Goal: Information Seeking & Learning: Learn about a topic

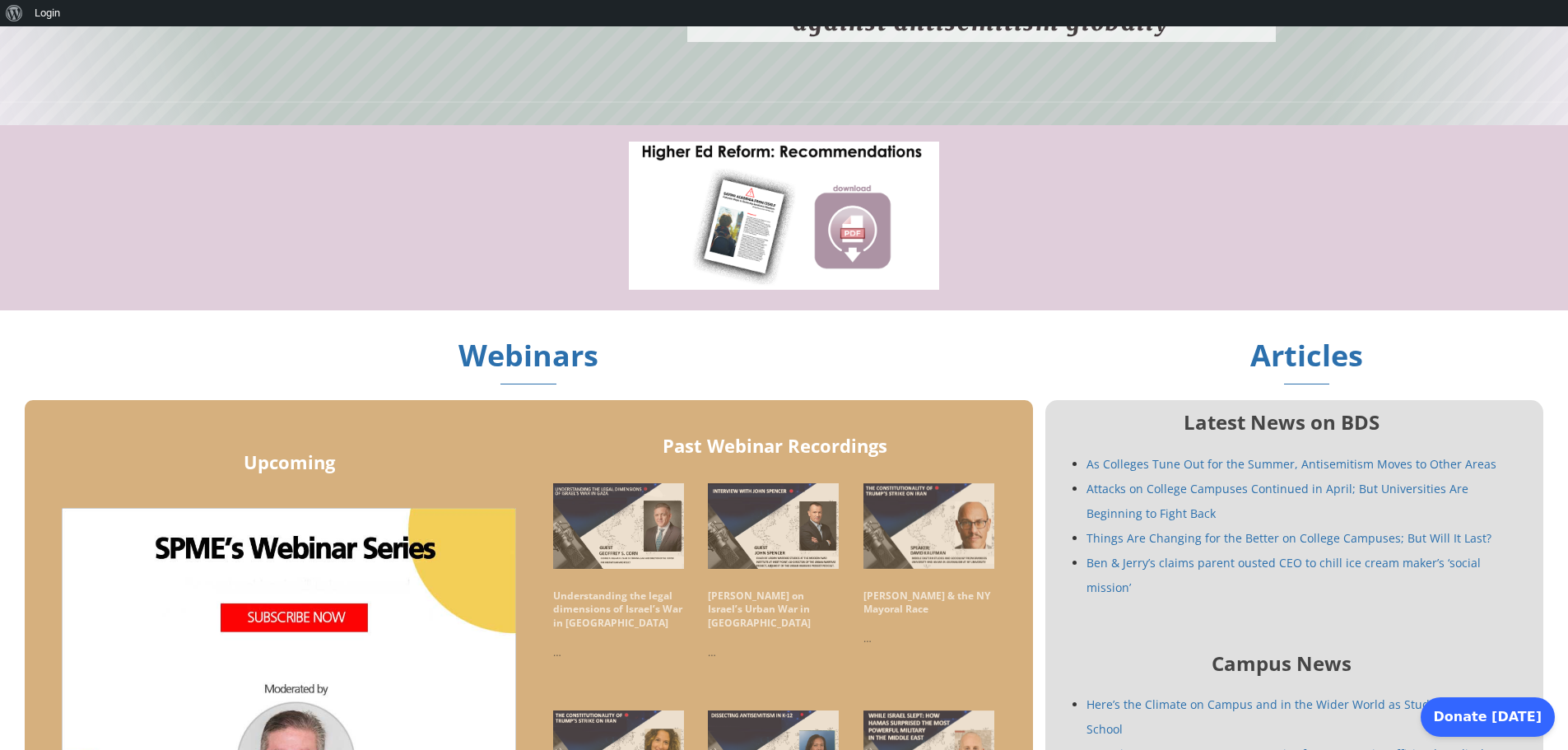
scroll to position [823, 0]
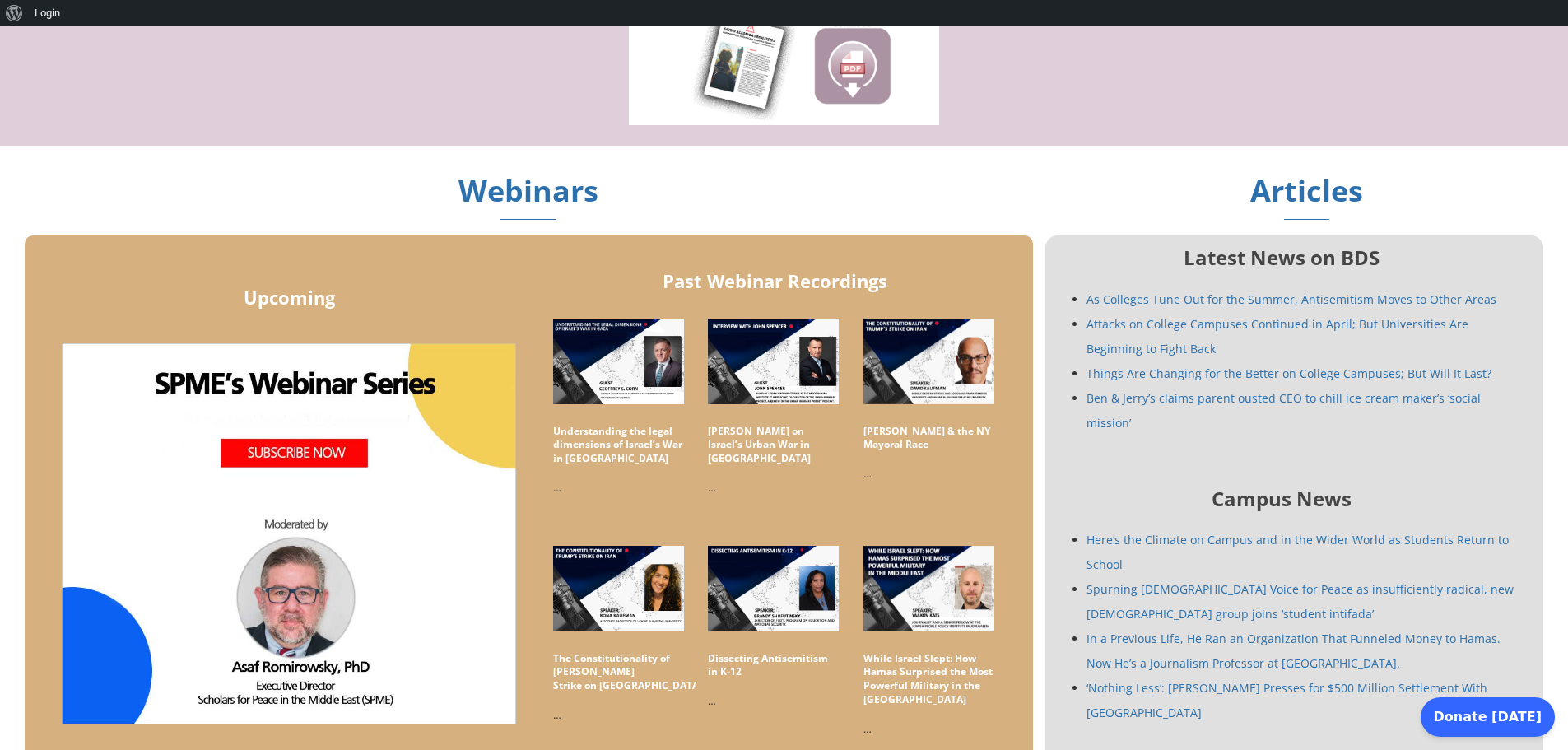
click at [1255, 532] on link "Here’s the Climate on Campus and in the Wider World as Students Return to School" at bounding box center [1298, 552] width 422 height 40
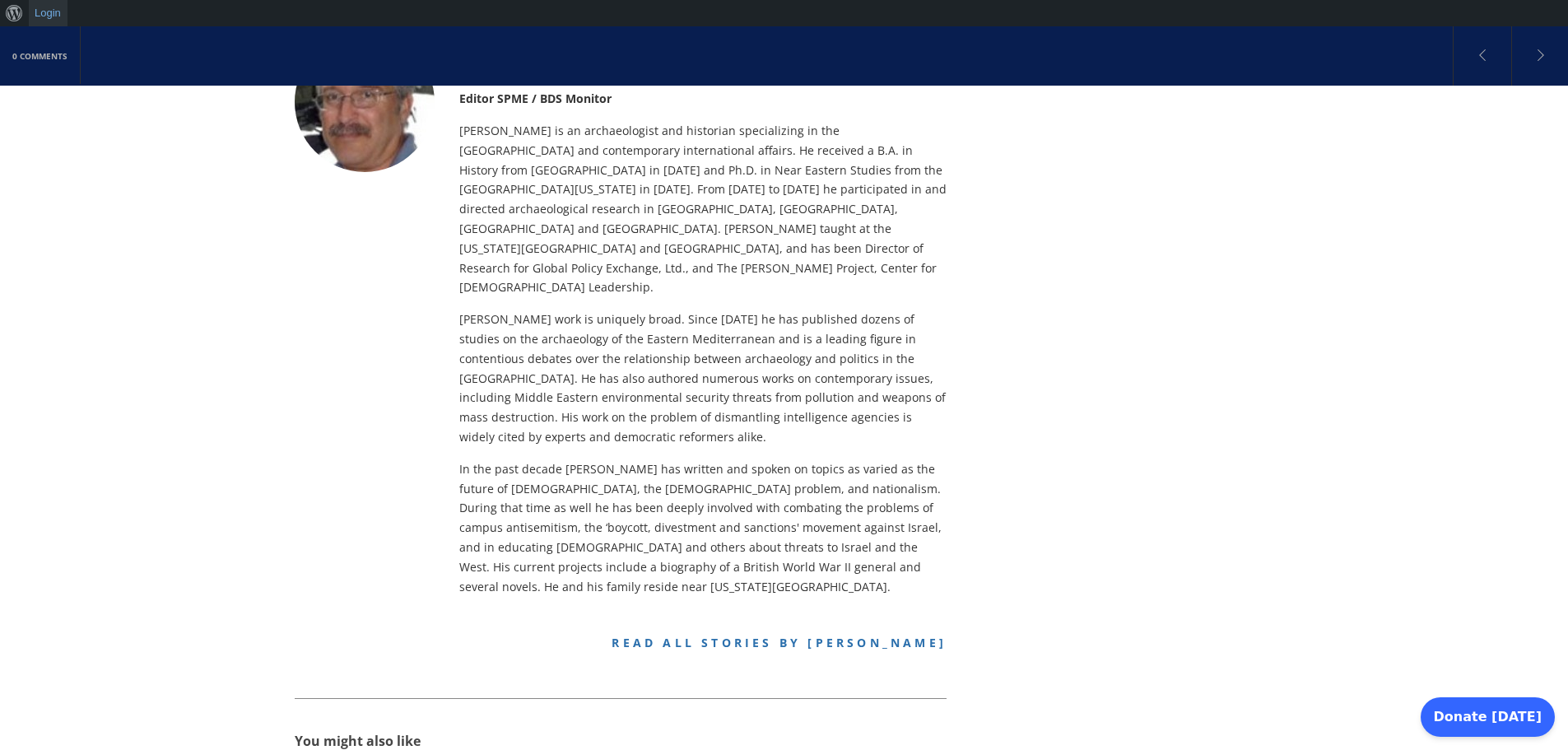
scroll to position [591, 0]
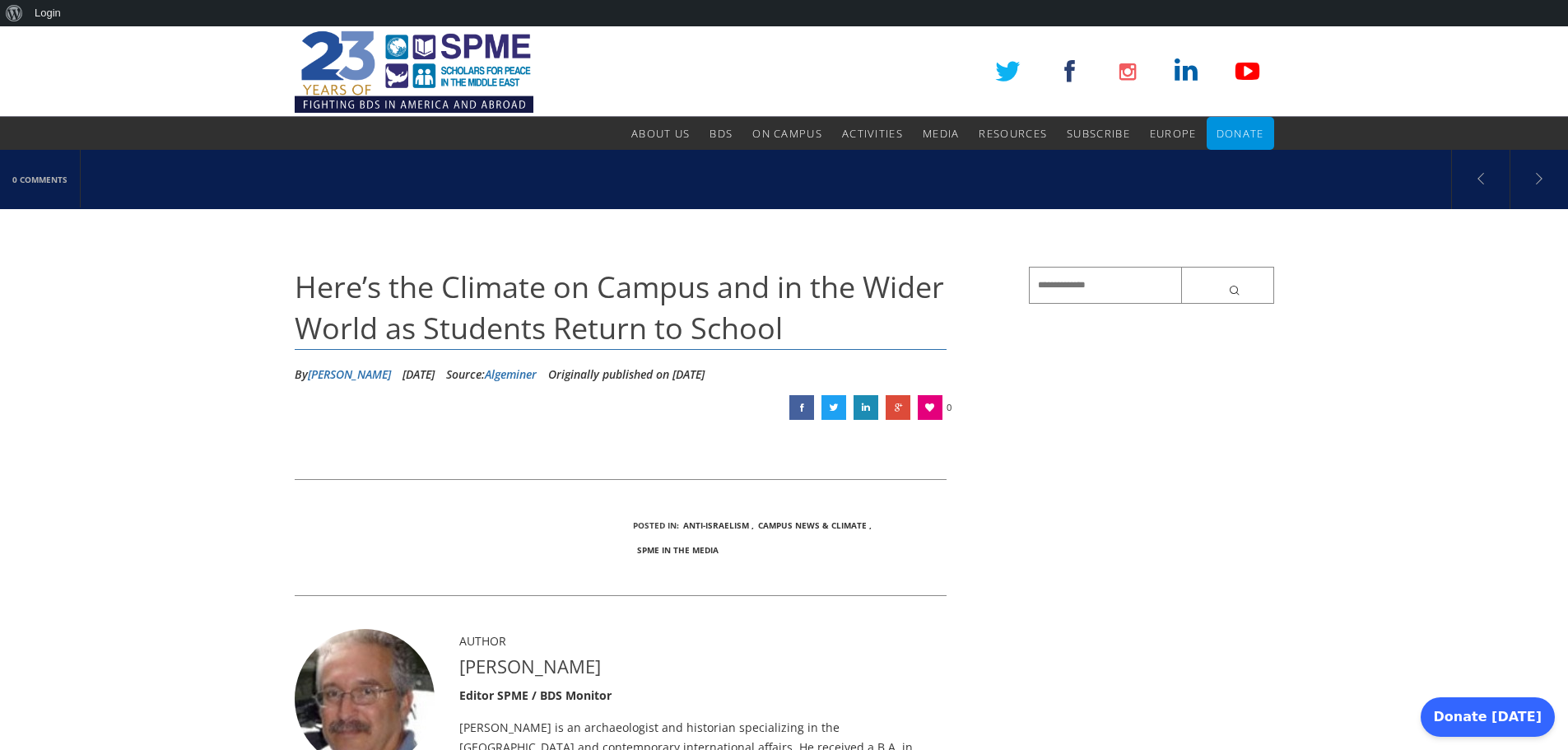
click at [536, 368] on link "Algeminer" at bounding box center [510, 375] width 52 height 16
drag, startPoint x: 0, startPoint y: 0, endPoint x: 1210, endPoint y: 346, distance: 1258.5
click at [1207, 345] on aside at bounding box center [1151, 309] width 245 height 86
click at [439, 83] on img at bounding box center [414, 71] width 239 height 91
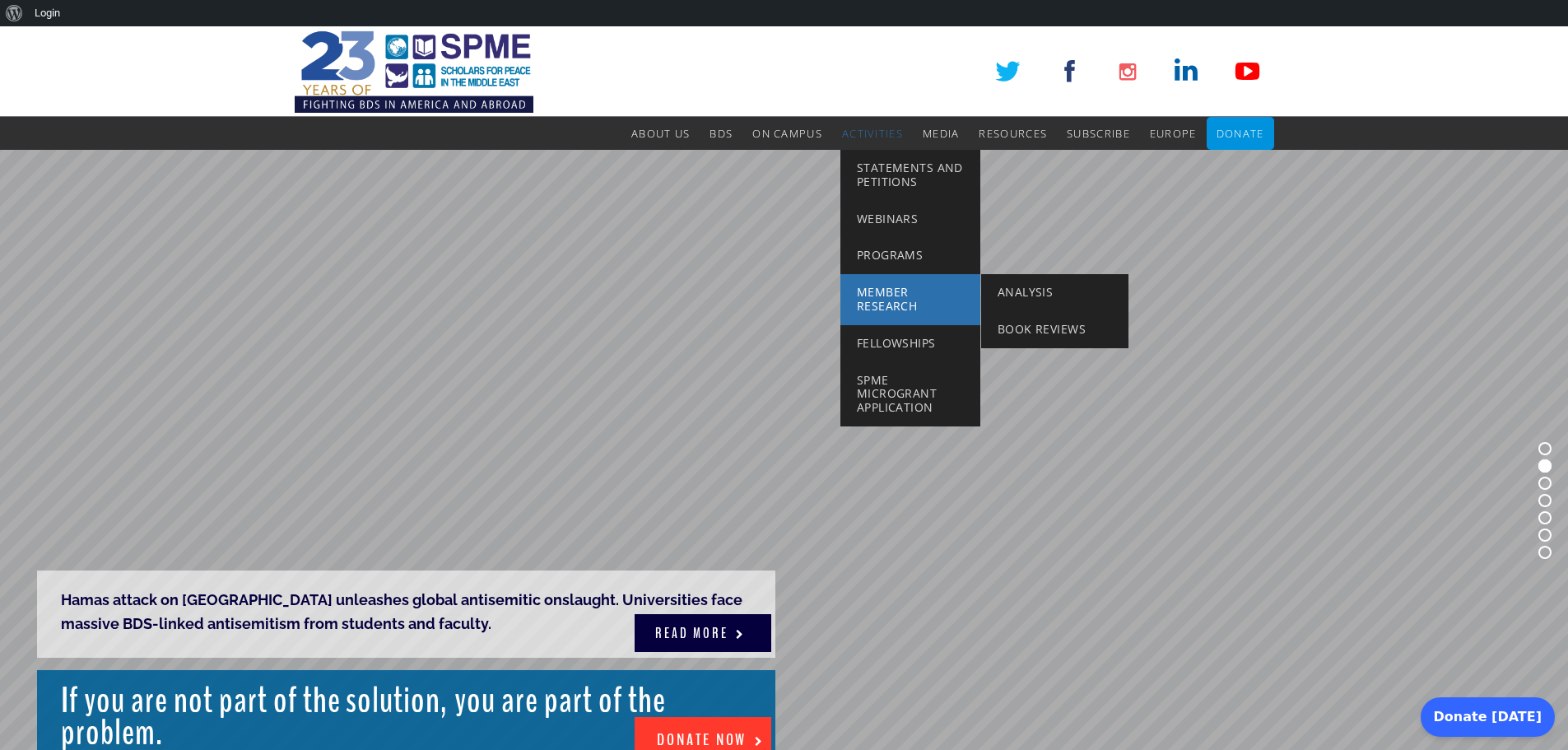
click at [895, 290] on span "Member Research" at bounding box center [887, 299] width 60 height 30
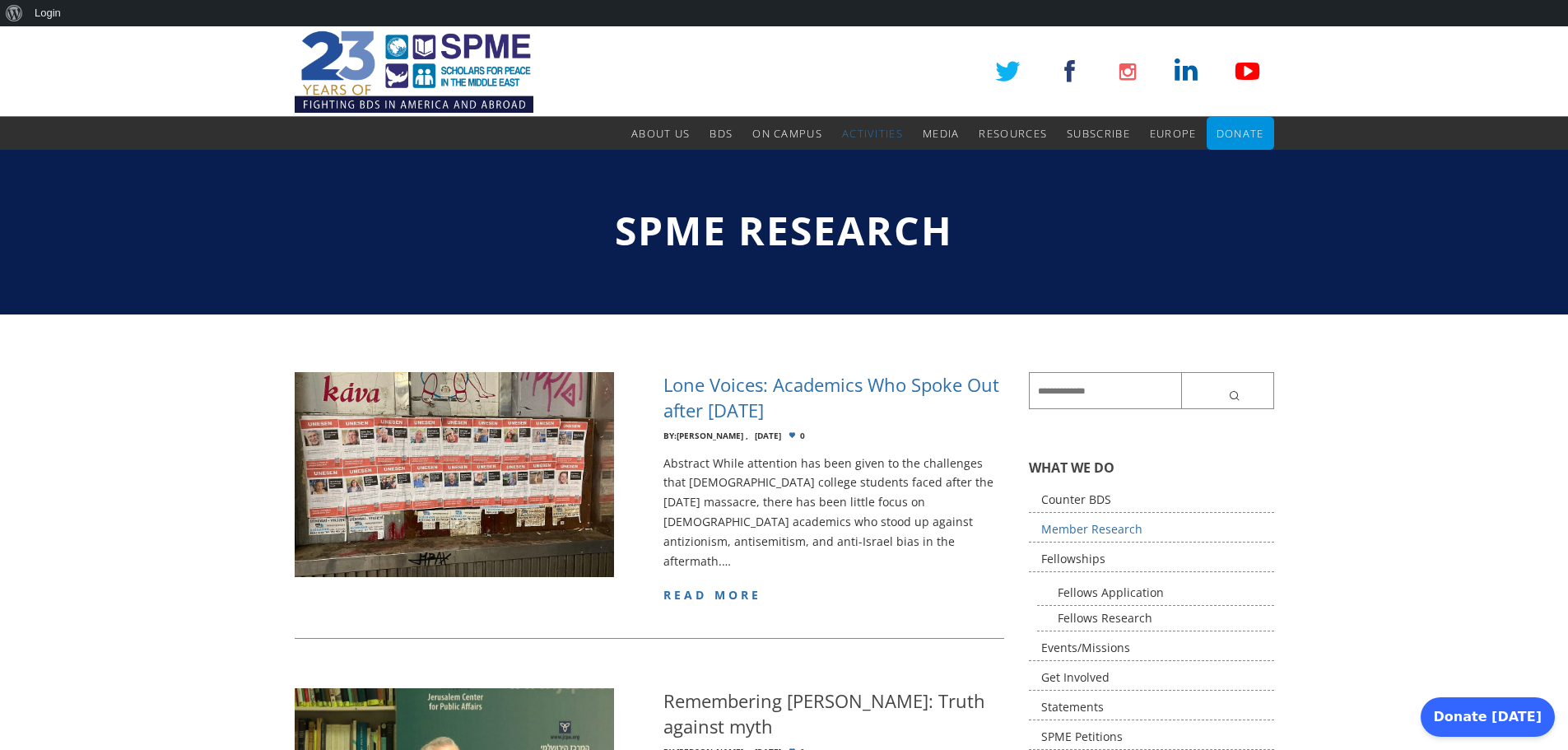
click at [860, 386] on h4 "Lone Voices: Academics Who Spoke Out after [DATE]" at bounding box center [835, 397] width 341 height 51
click at [742, 587] on span "read more" at bounding box center [713, 595] width 98 height 16
click at [431, 78] on img at bounding box center [414, 71] width 239 height 91
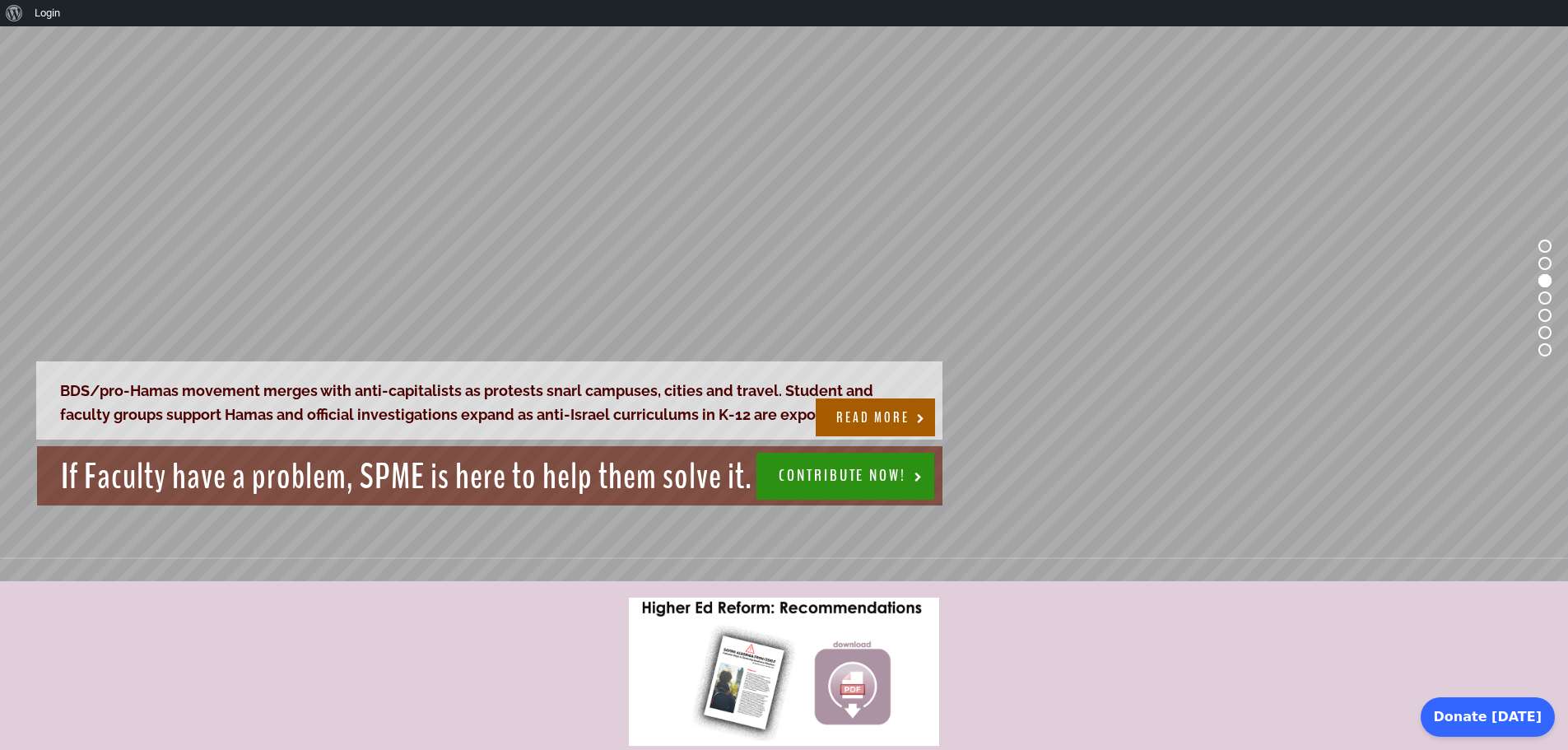
scroll to position [83, 0]
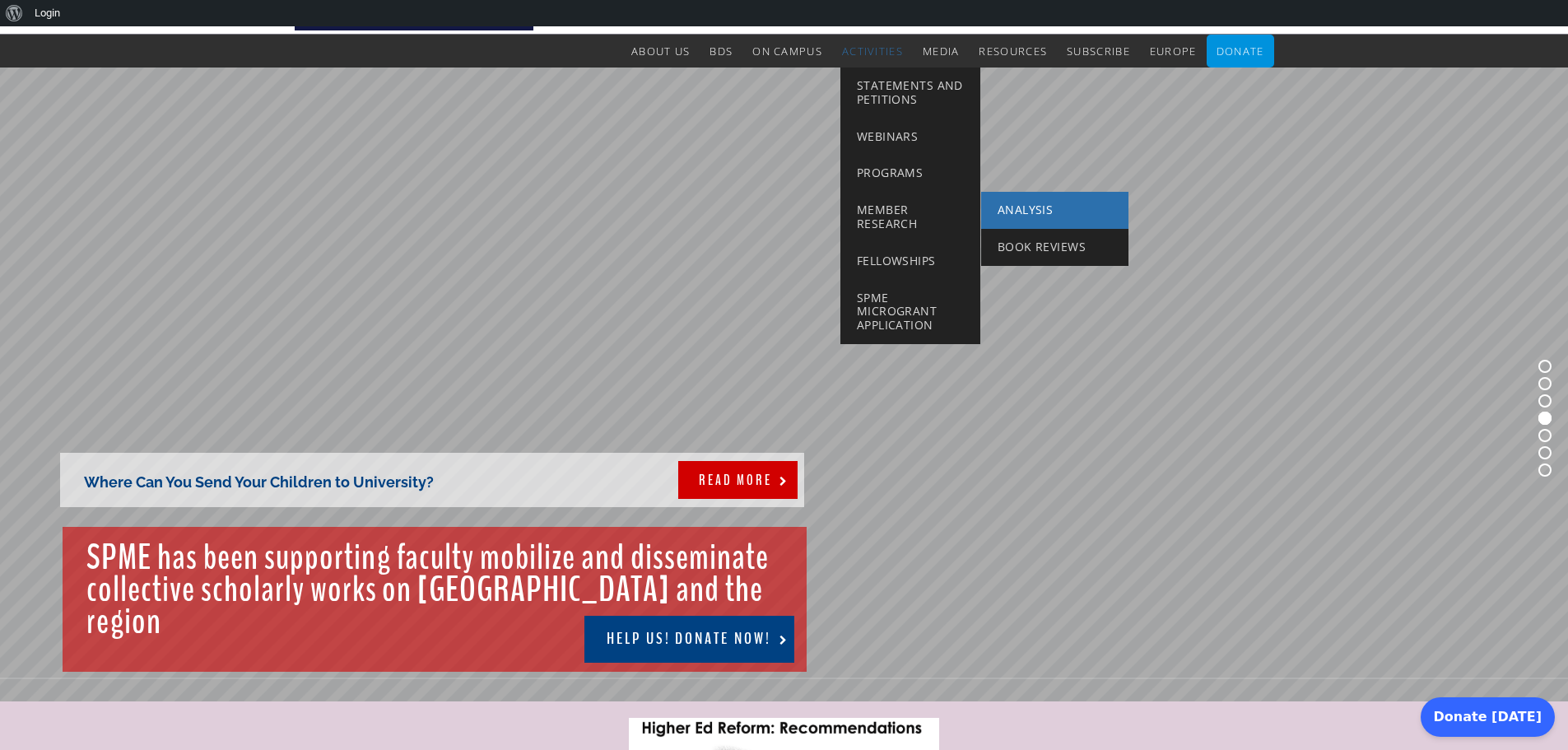
click at [1019, 212] on span "Analysis" at bounding box center [1025, 209] width 55 height 16
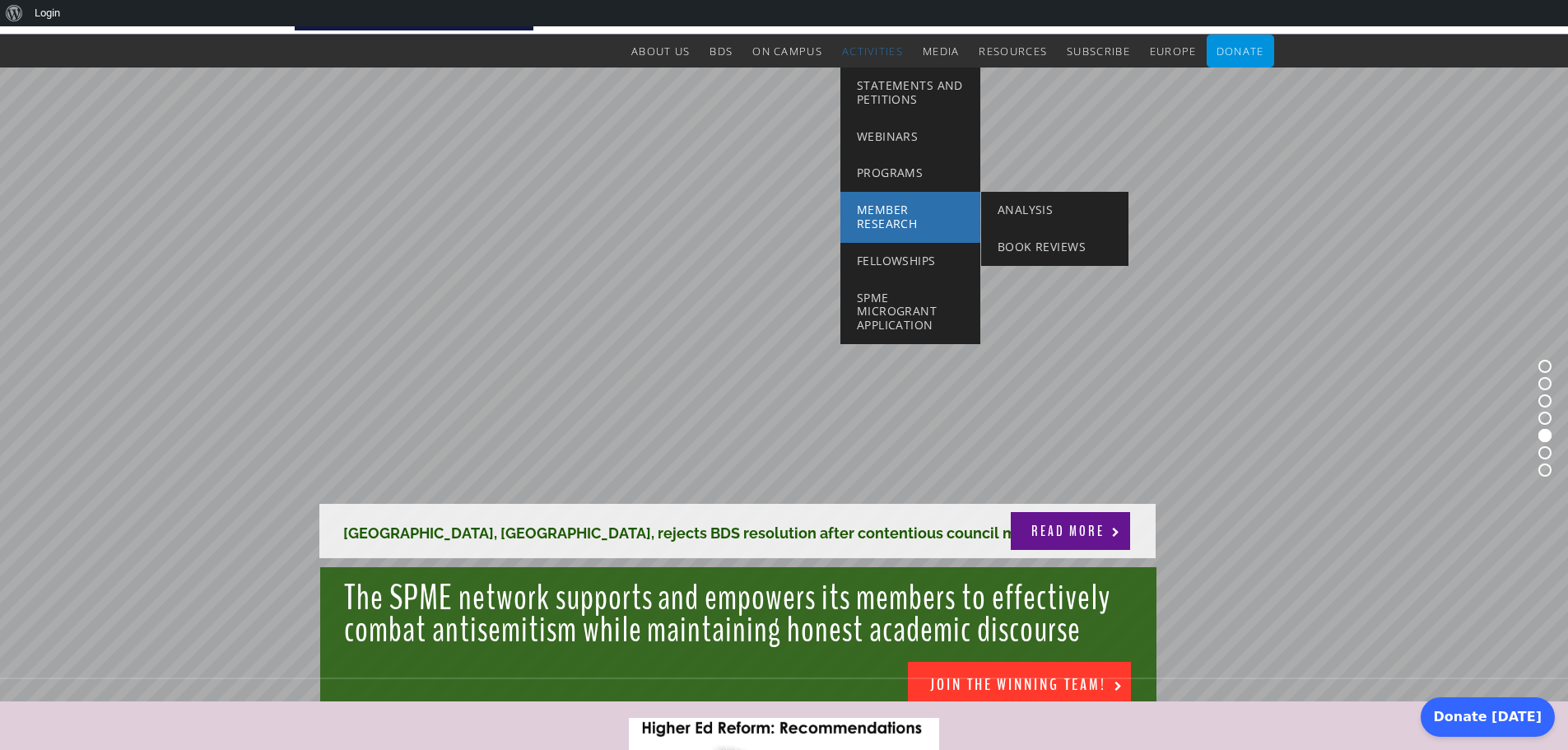
click at [897, 212] on span "Member Research" at bounding box center [887, 216] width 60 height 30
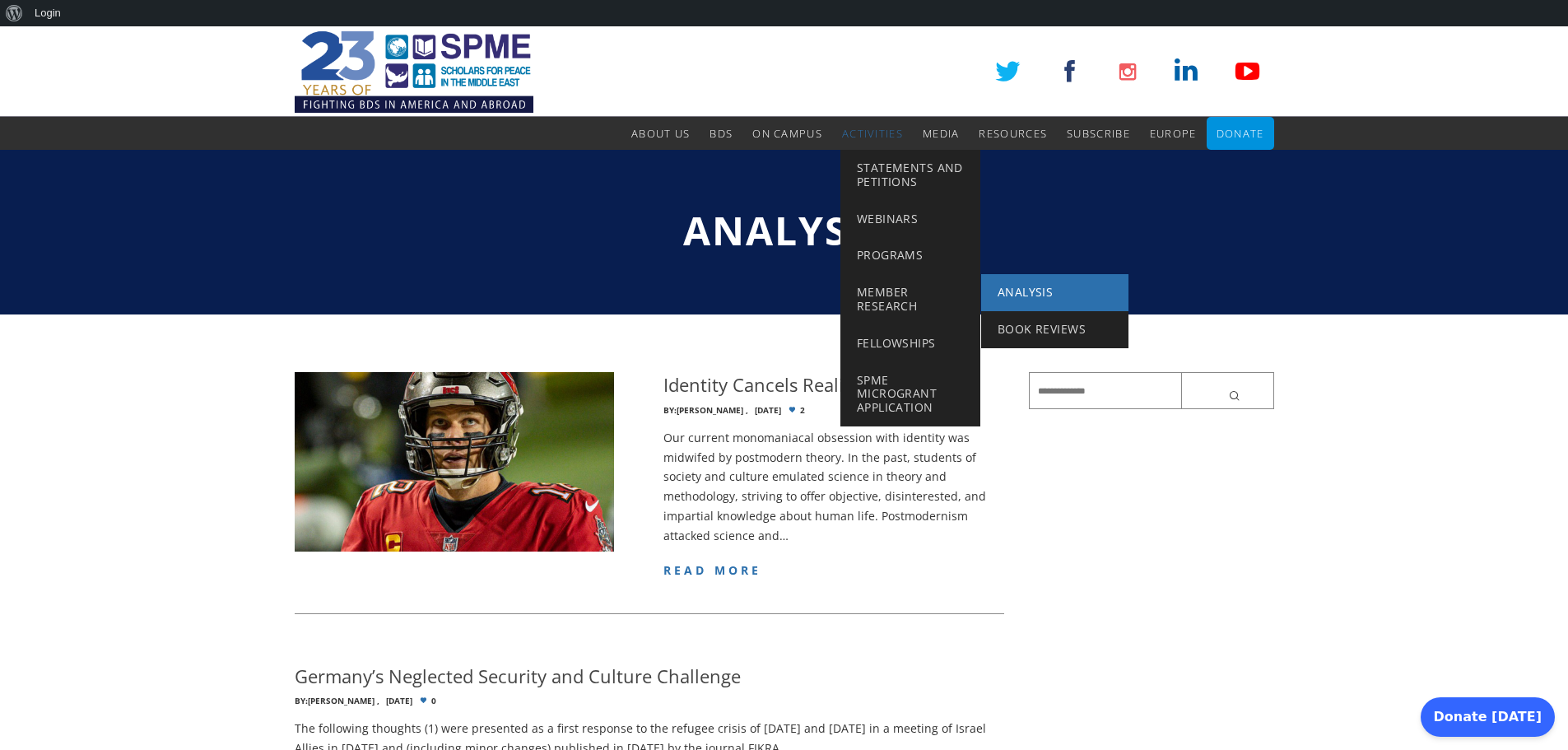
click at [1014, 291] on span "Analysis" at bounding box center [1025, 292] width 55 height 16
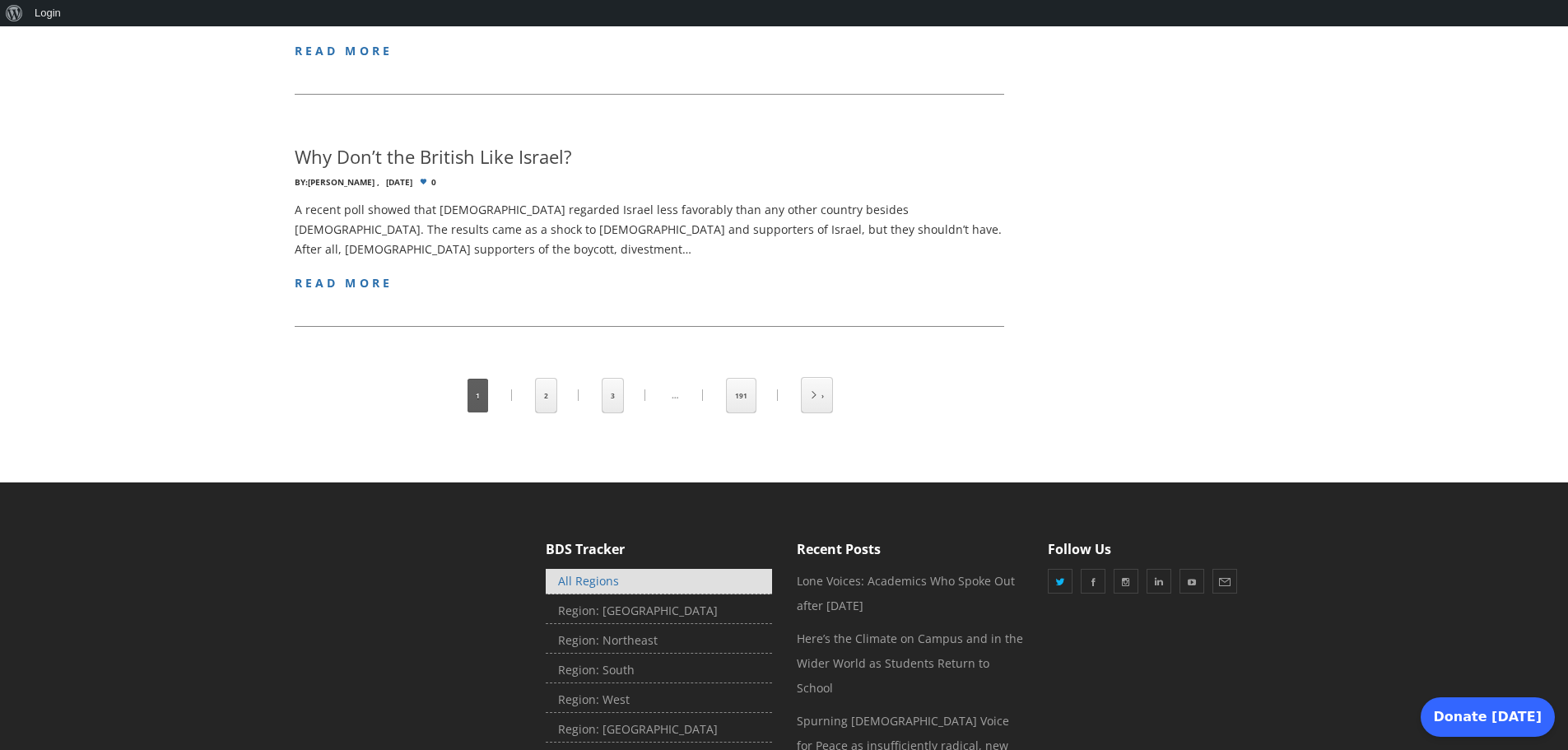
scroll to position [2370, 0]
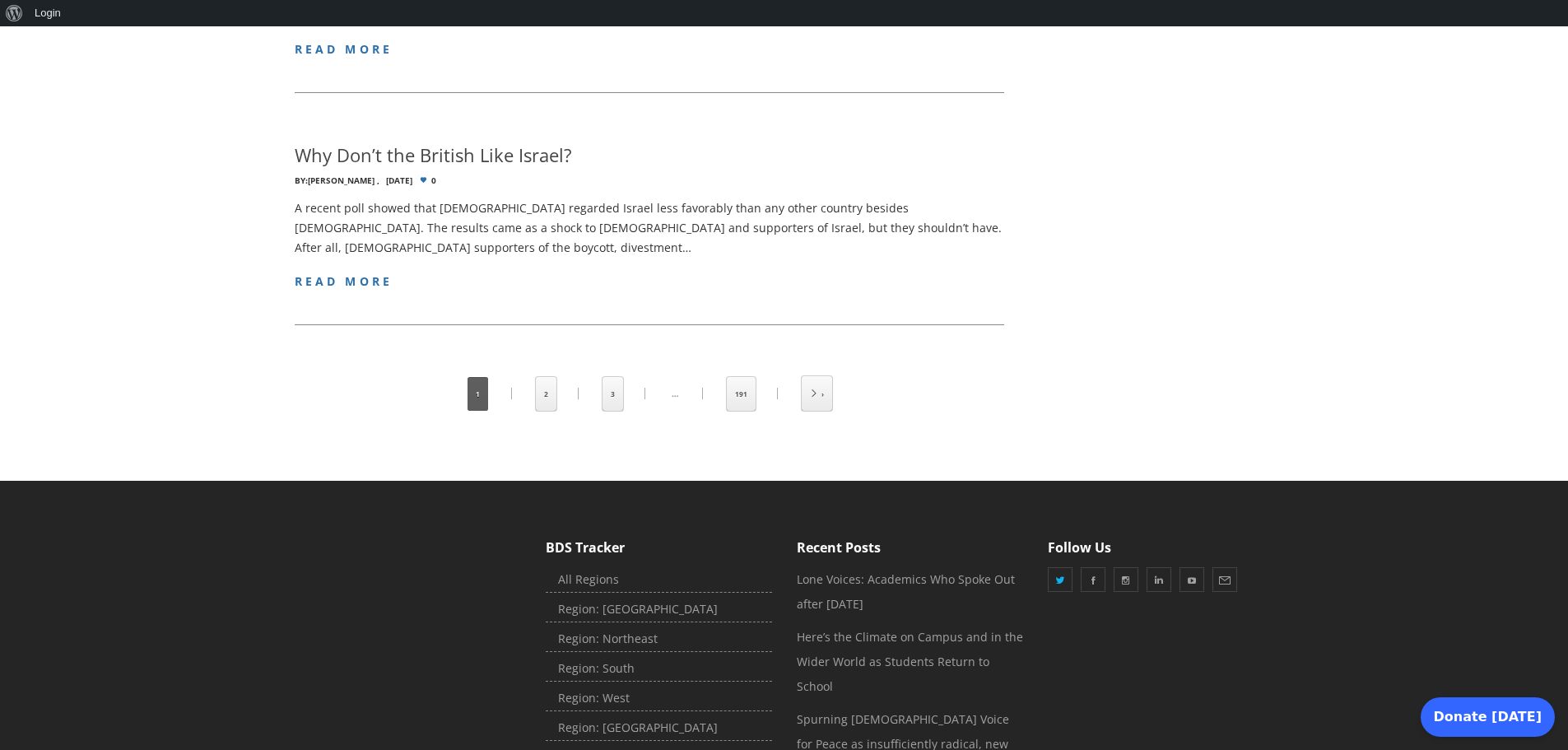
click at [478, 377] on span "1" at bounding box center [478, 394] width 20 height 33
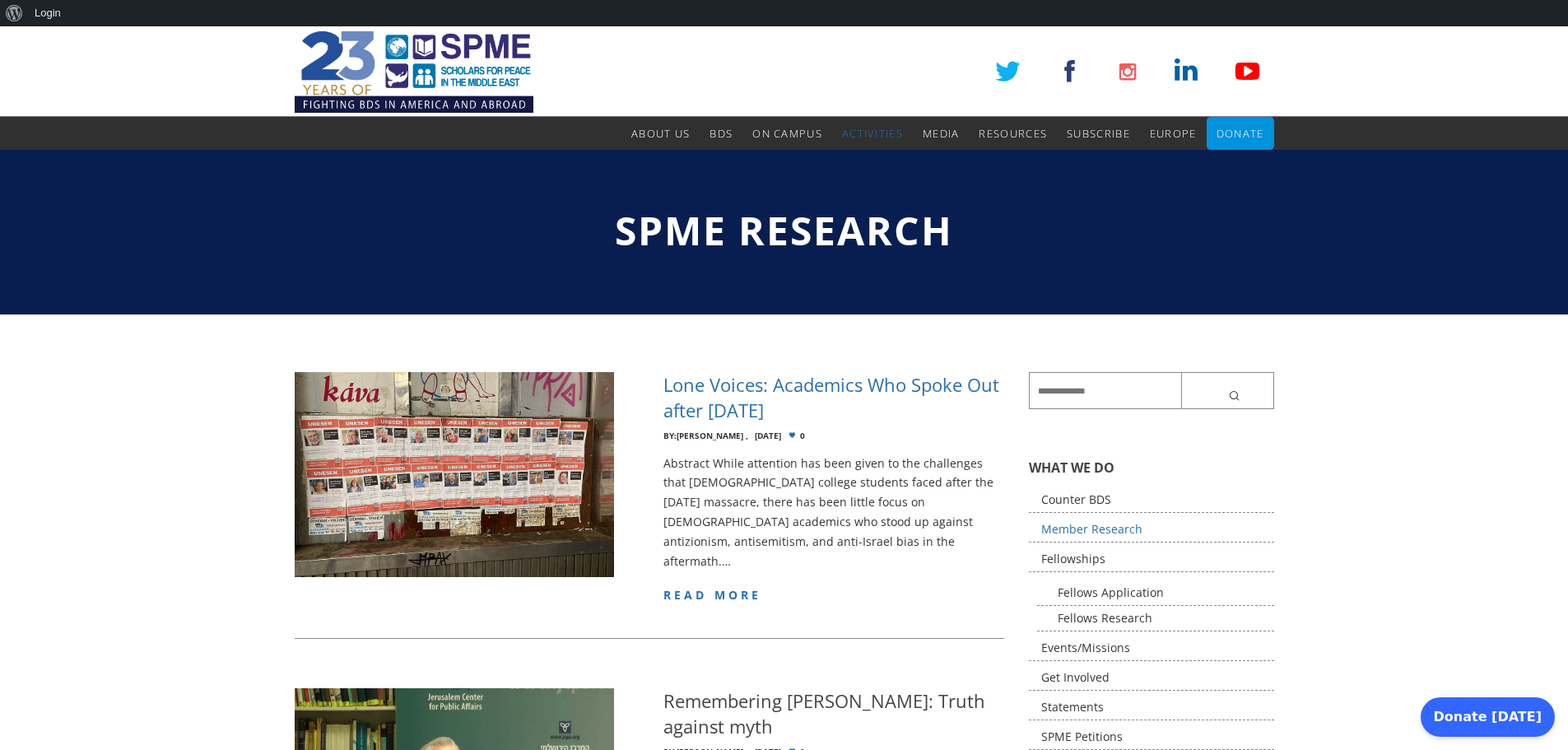
click at [784, 388] on h4 "Lone Voices: Academics Who Spoke Out after [DATE]" at bounding box center [835, 397] width 341 height 51
click at [464, 69] on img at bounding box center [414, 71] width 239 height 91
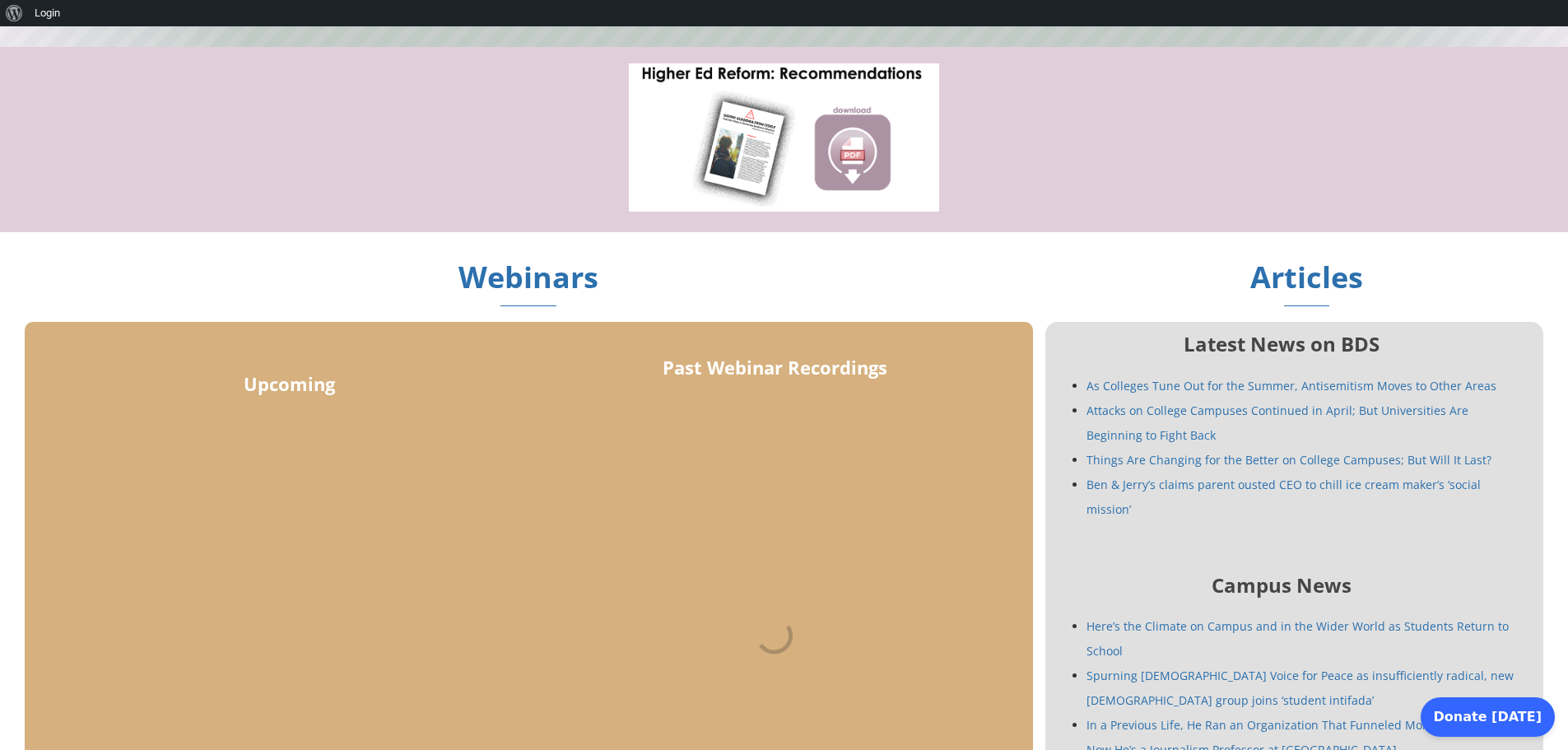
scroll to position [576, 0]
